Goal: Information Seeking & Learning: Get advice/opinions

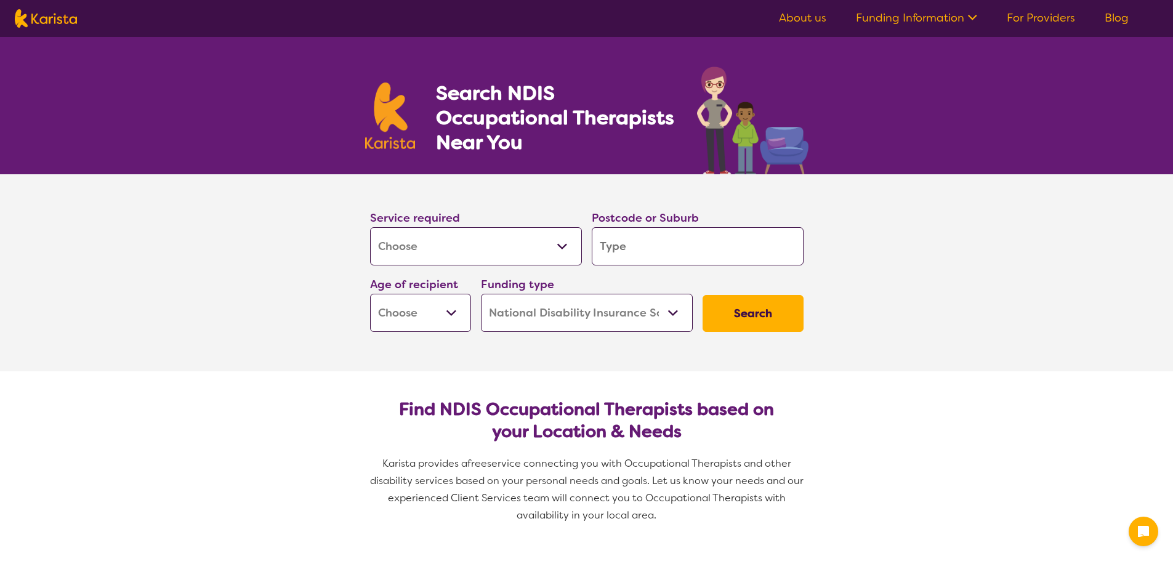
select select "[MEDICAL_DATA]"
select select "NDIS"
select select "[MEDICAL_DATA]"
select select "NDIS"
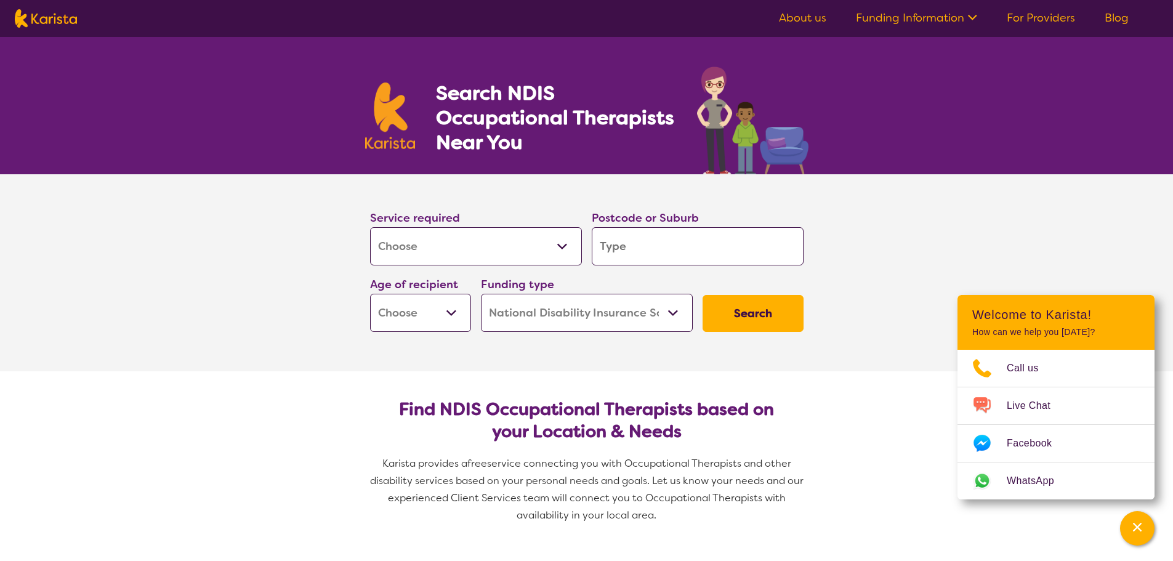
click at [645, 245] on input "search" at bounding box center [698, 246] width 212 height 38
type input "3"
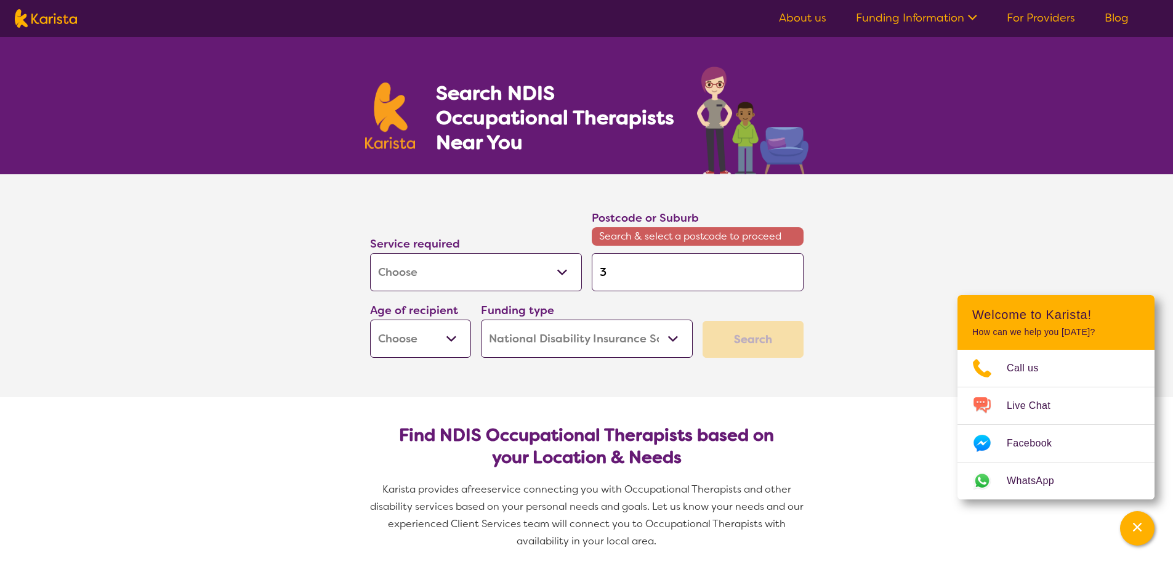
type input "30"
type input "302"
type input "3027"
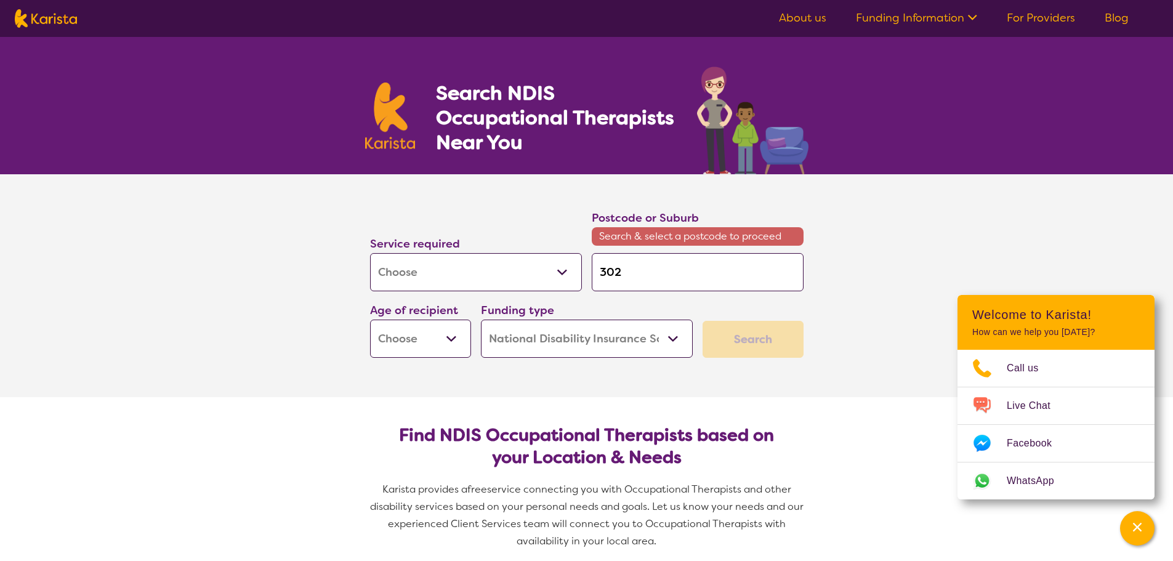
type input "3027"
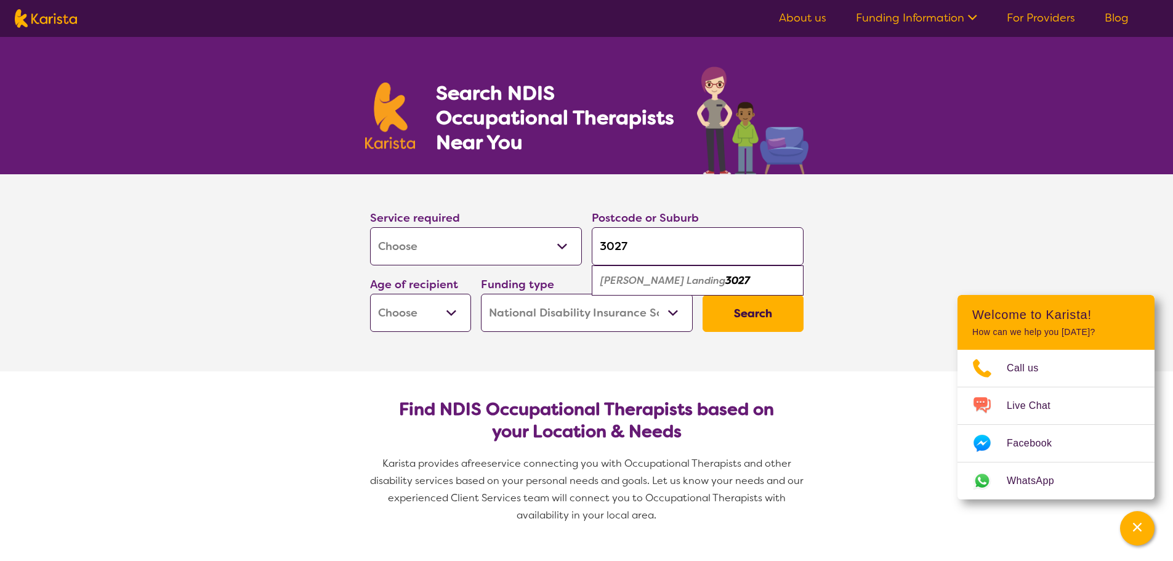
type input "3027"
click at [780, 310] on button "Search" at bounding box center [753, 313] width 101 height 37
click at [442, 312] on select "Early Childhood - 0 to 9 Child - 10 to 11 Adolescent - 12 to 17 Adult - 18 to 6…" at bounding box center [420, 313] width 101 height 38
select select "EC"
click at [370, 294] on select "Early Childhood - 0 to 9 Child - 10 to 11 Adolescent - 12 to 17 Adult - 18 to 6…" at bounding box center [420, 313] width 101 height 38
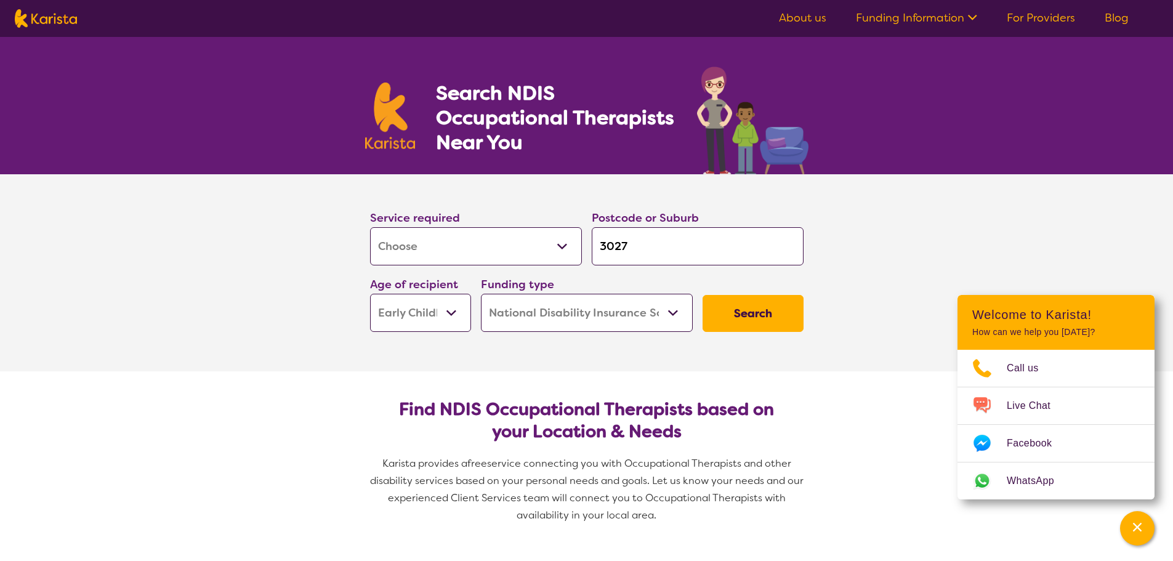
select select "EC"
click at [756, 312] on button "Search" at bounding box center [753, 313] width 101 height 37
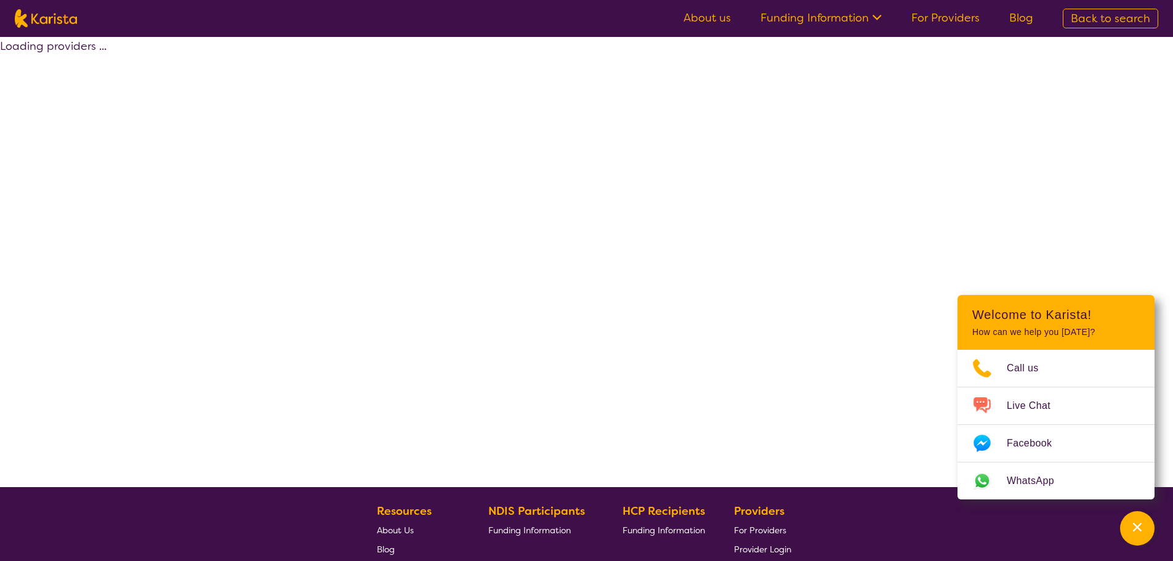
select select "by_score"
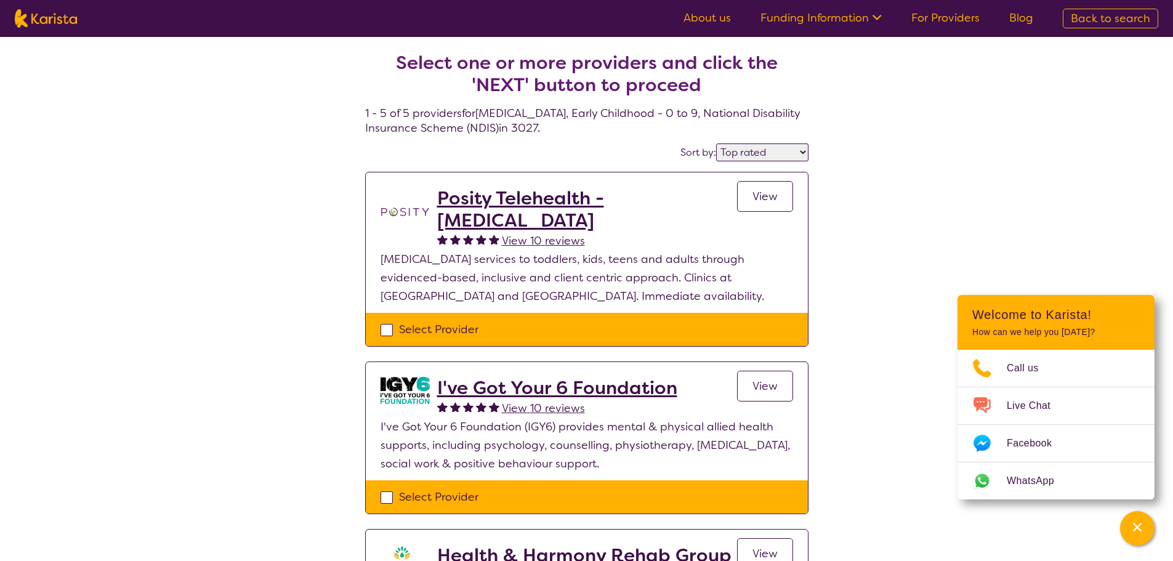
click at [803, 152] on select "Highly reviewed Top rated" at bounding box center [762, 153] width 92 height 18
click at [836, 174] on div "Select one or more providers and click the 'NEXT' button to proceed 1 - 5 of 5 …" at bounding box center [586, 549] width 1173 height 1024
